Goal: Find specific page/section: Find specific page/section

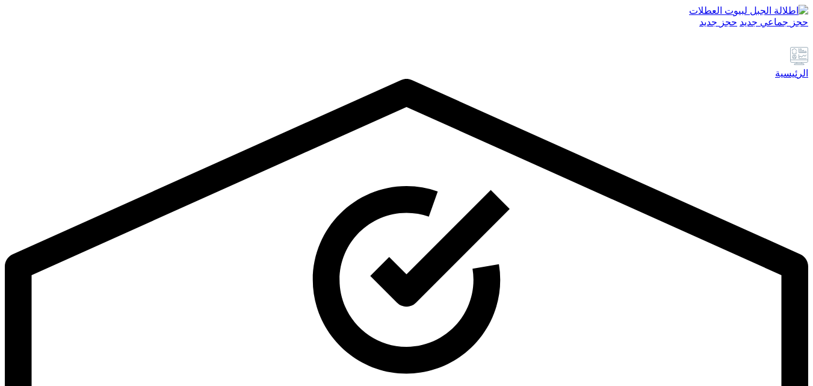
drag, startPoint x: 0, startPoint y: 0, endPoint x: 734, endPoint y: 150, distance: 749.2
